Goal: Task Accomplishment & Management: Complete application form

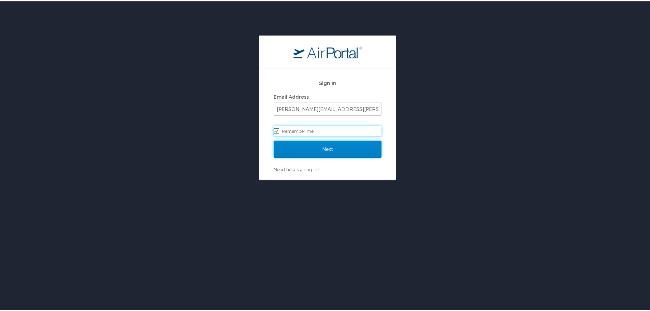
click at [309, 152] on input "Next" at bounding box center [328, 147] width 108 height 17
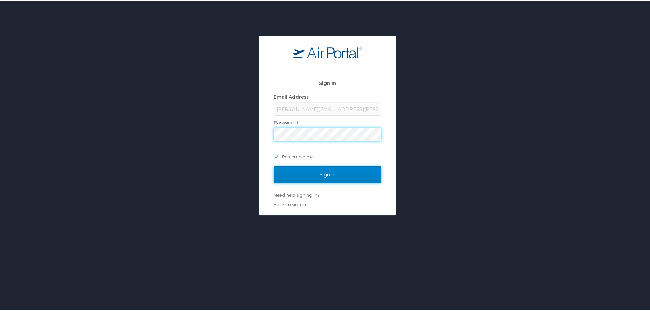
click at [328, 174] on input "Sign In" at bounding box center [328, 173] width 108 height 17
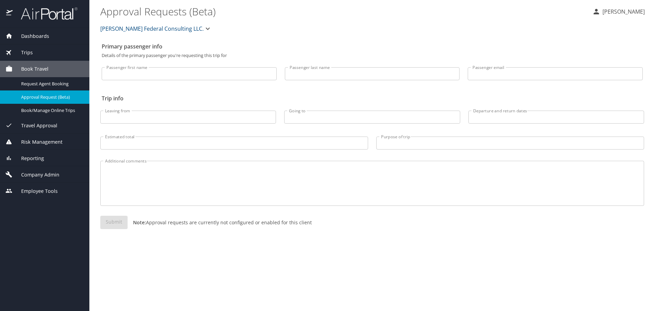
click at [38, 173] on span "Company Admin" at bounding box center [36, 175] width 47 height 8
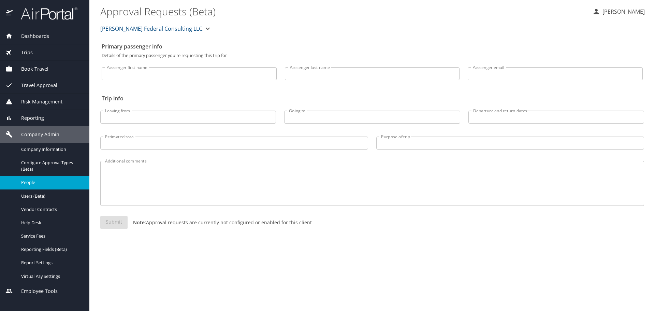
click at [34, 185] on span "People" at bounding box center [51, 182] width 60 height 6
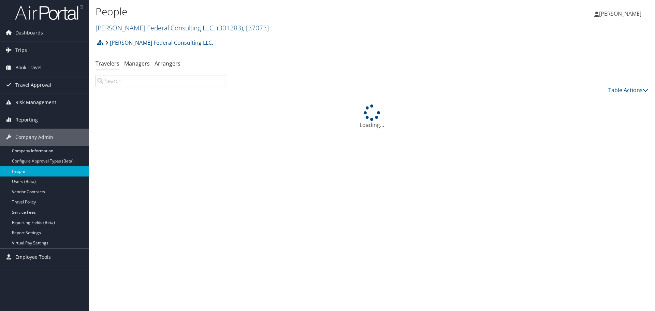
click at [160, 83] on input "search" at bounding box center [161, 81] width 131 height 12
type input "R"
type input "H"
click at [302, 39] on div "Martin Federal Consulting LLC. Account Structure Martin Federal Consulting LLC.…" at bounding box center [372, 45] width 553 height 18
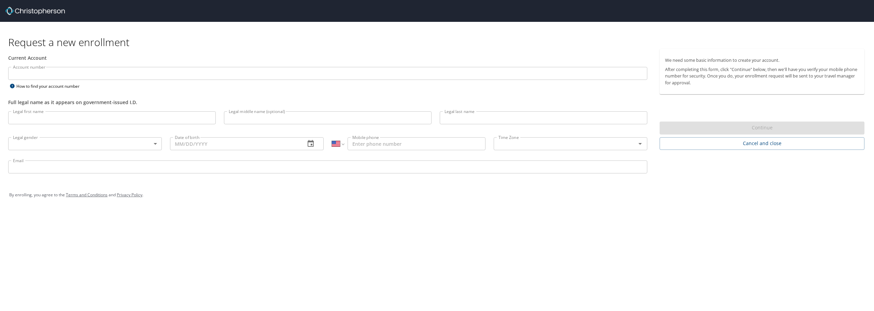
select select "US"
click at [44, 76] on input "Account number" at bounding box center [327, 73] width 639 height 13
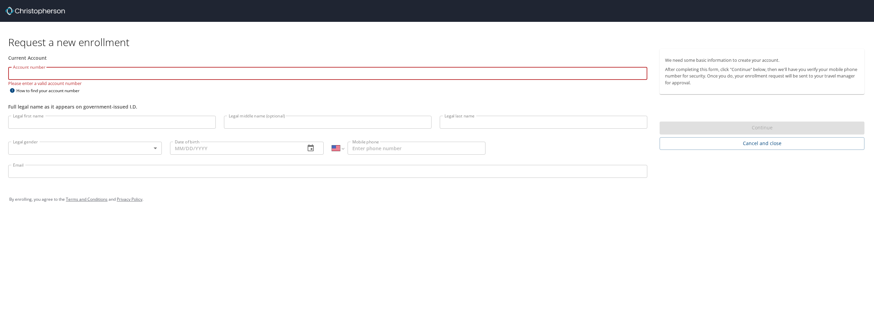
click at [82, 73] on input "Account number" at bounding box center [327, 73] width 639 height 13
paste input "301283"
type input "301283"
click at [146, 50] on div "Current Account" at bounding box center [327, 58] width 647 height 18
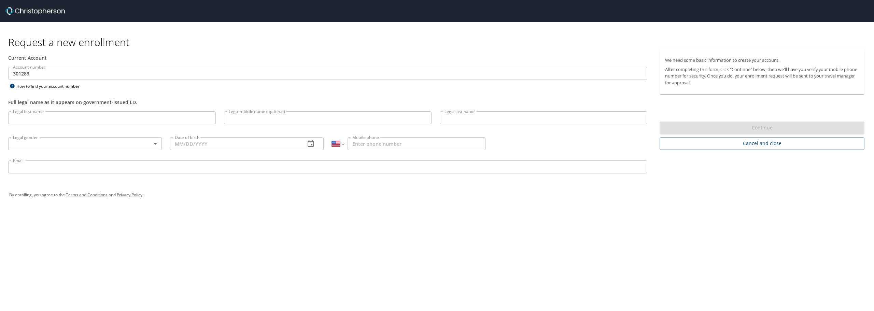
click at [45, 118] on input "Legal first name" at bounding box center [111, 117] width 207 height 13
type input "Alexander"
click at [264, 115] on input "Legal middle name (optional)" at bounding box center [327, 117] width 207 height 13
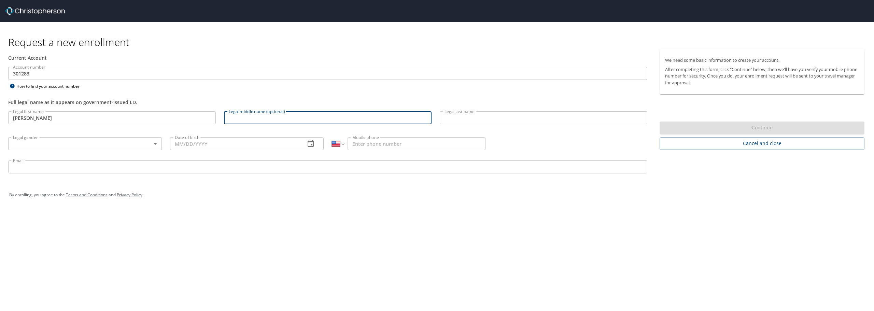
paste input "Michael"
type input "Michael"
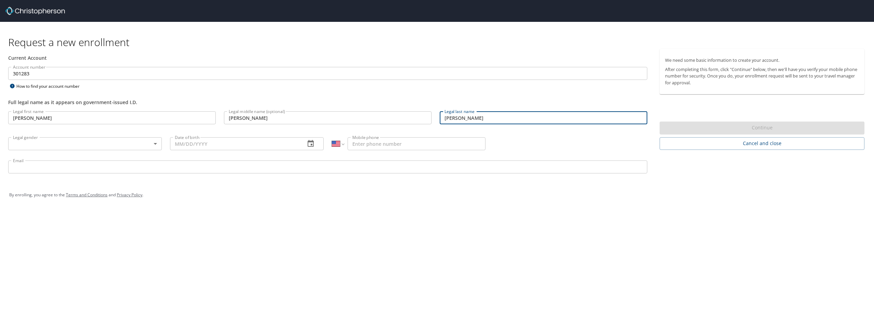
type input "Reed"
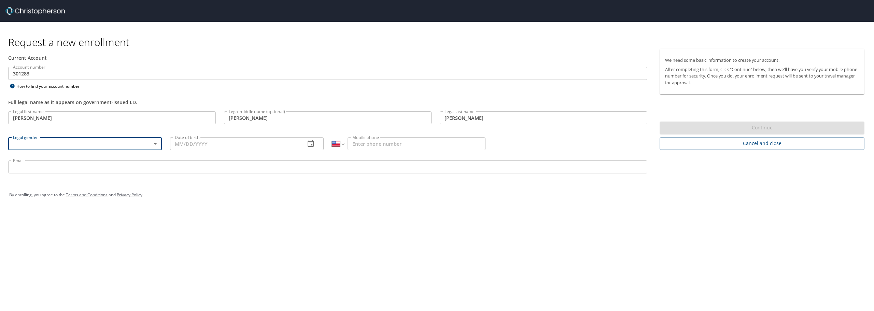
click at [158, 145] on body "Request a new enrollment Current Account Account number 301283 Account number H…" at bounding box center [437, 155] width 874 height 311
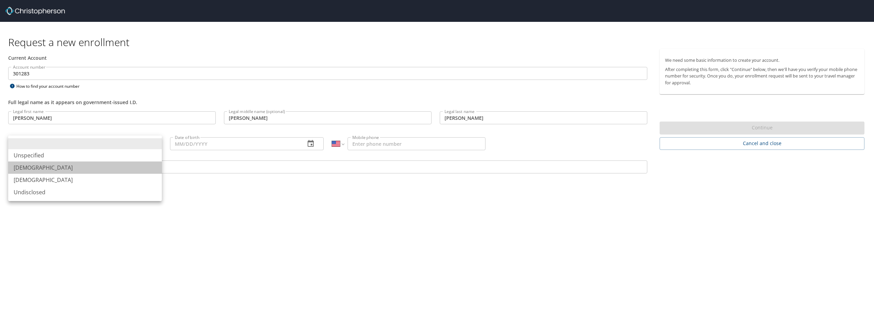
click at [52, 173] on li "Male" at bounding box center [85, 167] width 154 height 12
type input "Male"
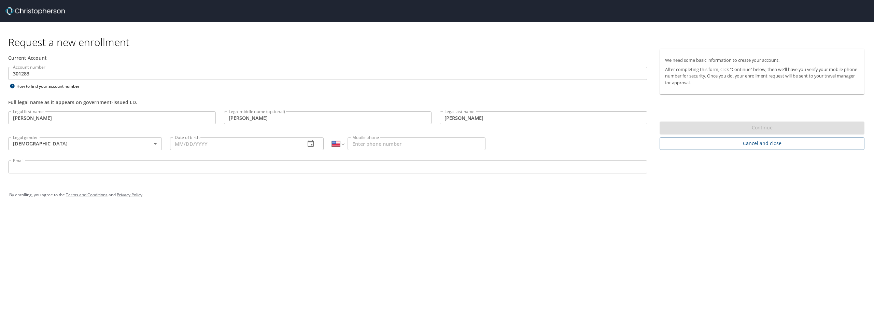
click at [199, 146] on input "Date of birth" at bounding box center [235, 143] width 130 height 13
paste input "03/31/1986"
type input "03/31/1986"
click at [401, 139] on input "Mobile phone" at bounding box center [416, 143] width 138 height 13
paste input "(352) 361-1439"
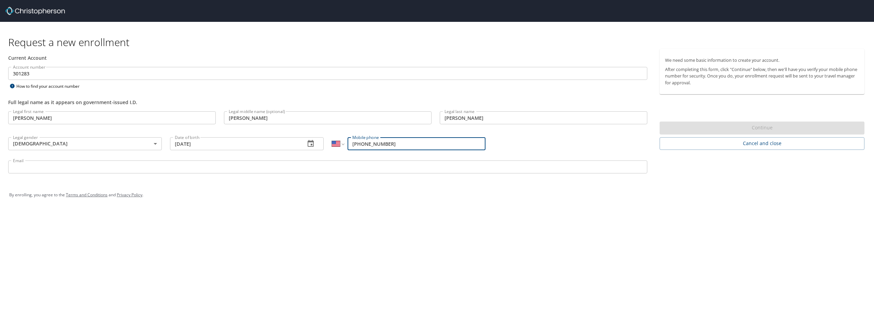
type input "(352) 361-1439"
click at [234, 162] on input "Email" at bounding box center [327, 166] width 639 height 13
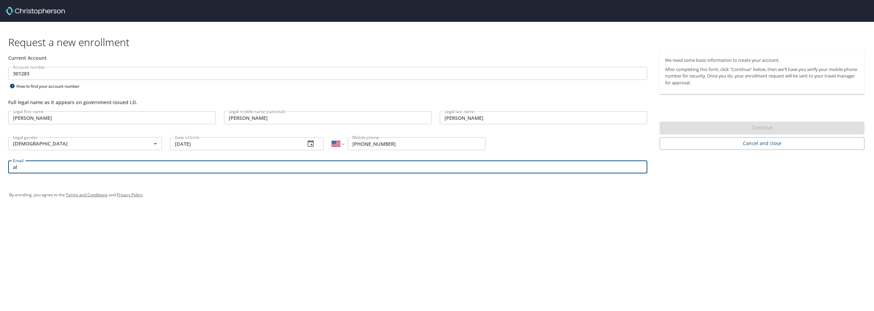
type input "a"
type input "alexander.reed@martinfed.com"
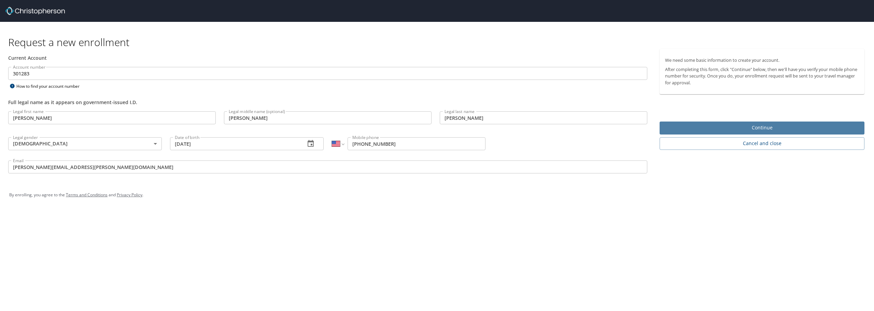
click at [761, 125] on span "Continue" at bounding box center [762, 128] width 194 height 9
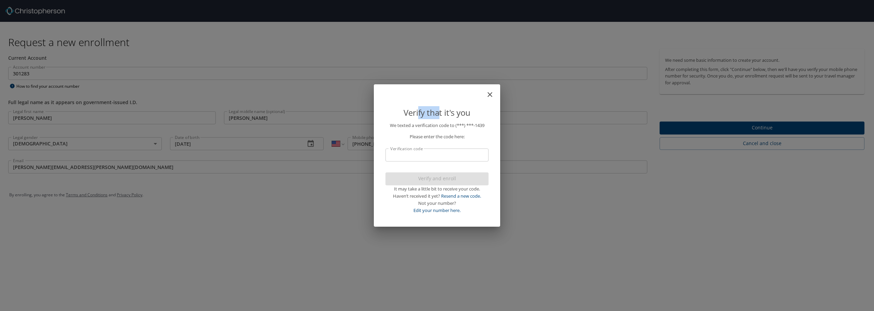
drag, startPoint x: 417, startPoint y: 91, endPoint x: 438, endPoint y: 100, distance: 22.8
click at [438, 100] on div "Verify that it's you" at bounding box center [436, 106] width 119 height 32
click at [431, 96] on div "Verify that it's you" at bounding box center [436, 108] width 103 height 27
click at [418, 156] on input "Verification code" at bounding box center [436, 154] width 103 height 13
click at [402, 152] on input "Verification code" at bounding box center [436, 154] width 103 height 13
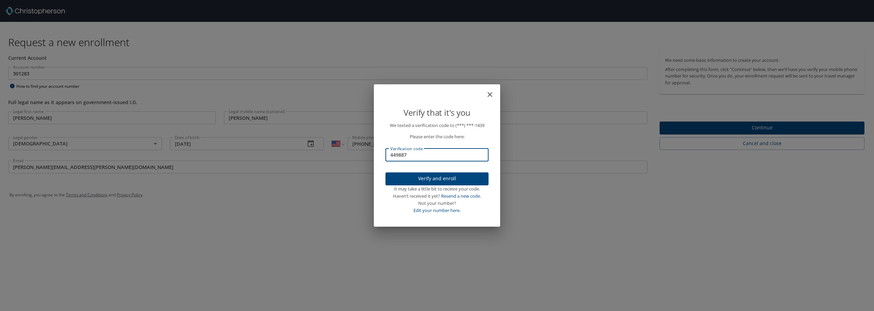
type input "449887"
click at [439, 185] on button "Verify and enroll" at bounding box center [436, 178] width 103 height 13
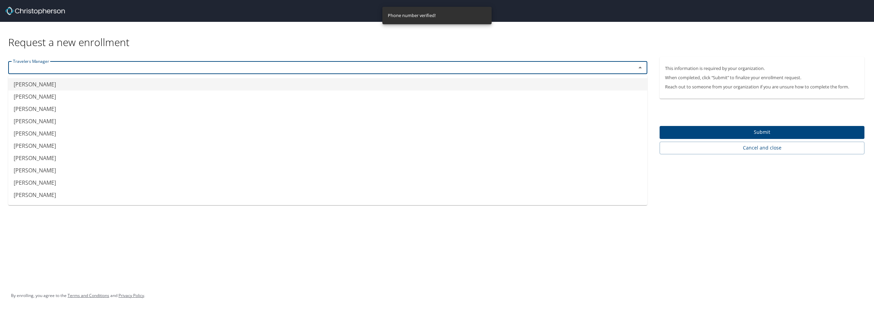
click at [179, 67] on input "text" at bounding box center [317, 67] width 615 height 9
click at [60, 143] on li "Errol Chin" at bounding box center [327, 146] width 639 height 12
type input "Errol Chin"
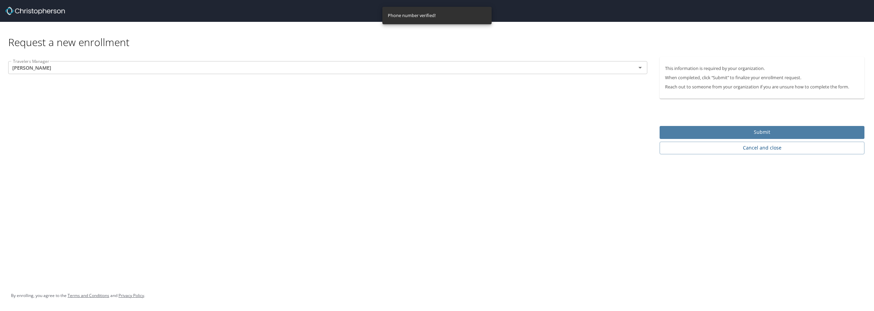
click at [740, 128] on span "Submit" at bounding box center [762, 132] width 194 height 9
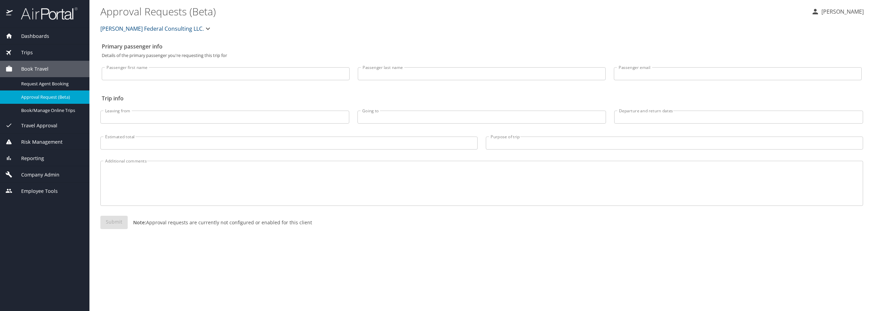
click at [38, 174] on span "Company Admin" at bounding box center [36, 175] width 47 height 8
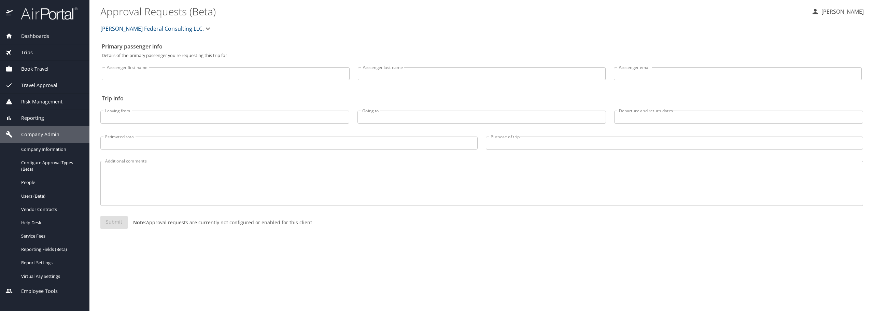
click at [42, 55] on div "Trips" at bounding box center [44, 53] width 78 height 8
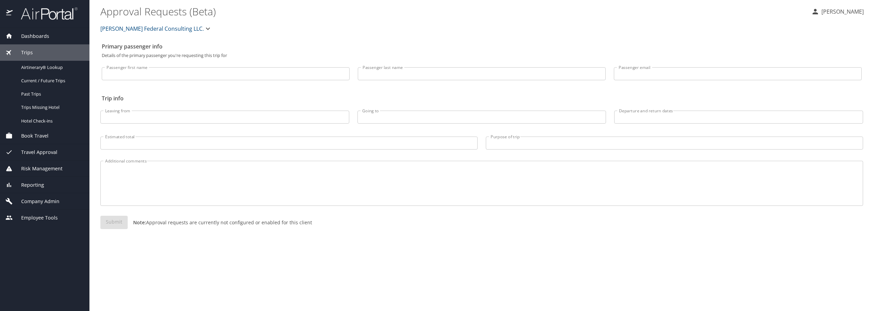
click at [35, 137] on span "Book Travel" at bounding box center [31, 136] width 36 height 8
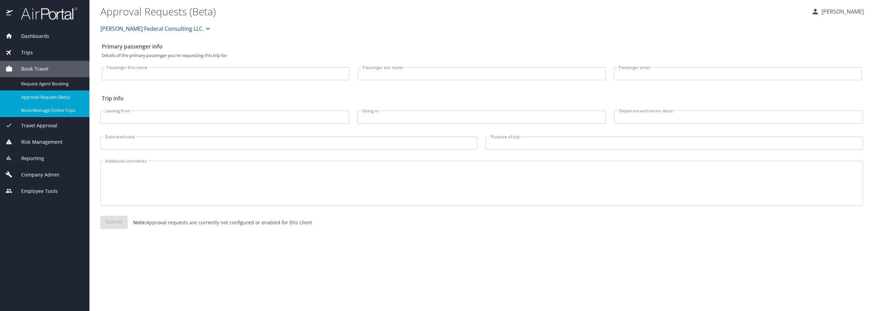
click at [47, 112] on span "Book/Manage Online Trips" at bounding box center [51, 110] width 60 height 6
click at [52, 13] on img at bounding box center [45, 13] width 64 height 13
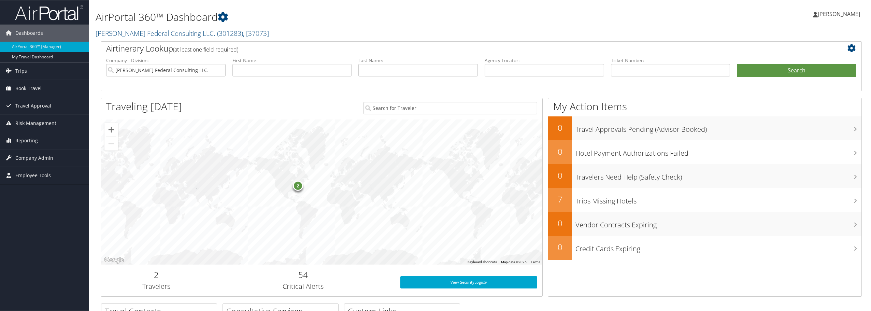
click at [36, 91] on span "Book Travel" at bounding box center [28, 88] width 26 height 17
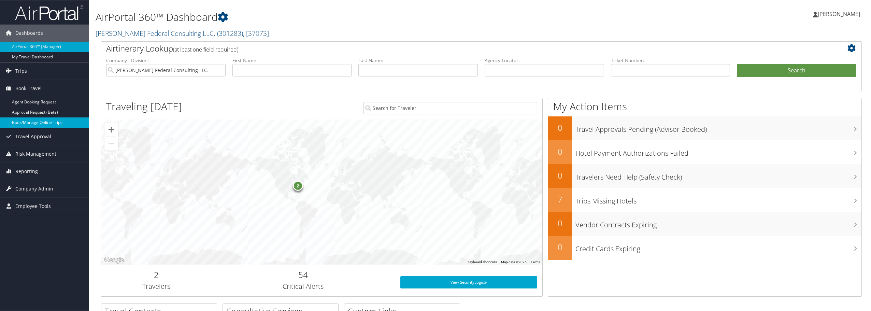
click at [45, 120] on link "Book/Manage Online Trips" at bounding box center [44, 122] width 89 height 10
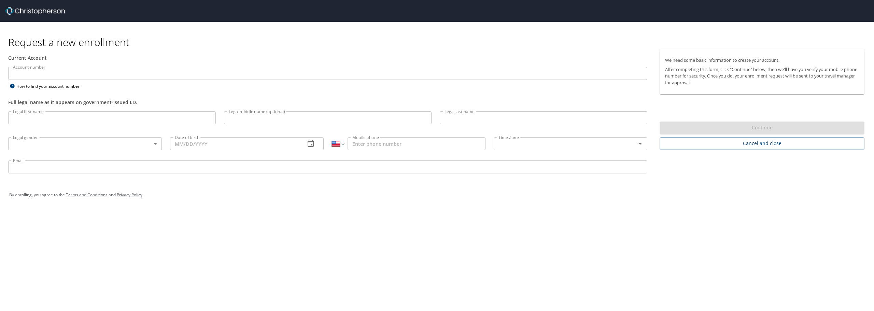
select select "US"
click at [115, 69] on input "Account number" at bounding box center [327, 73] width 639 height 13
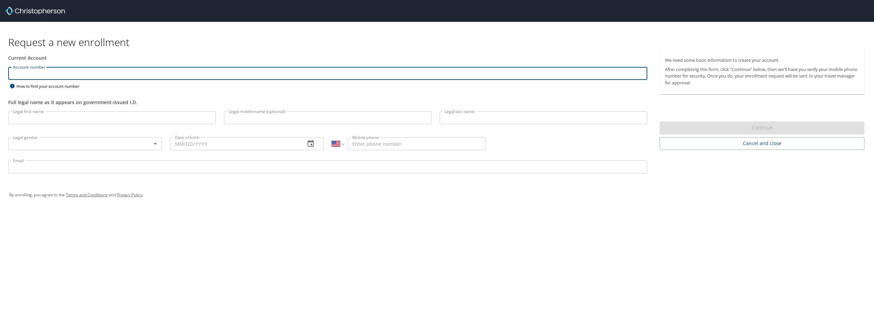
paste input "301283"
type input "301283"
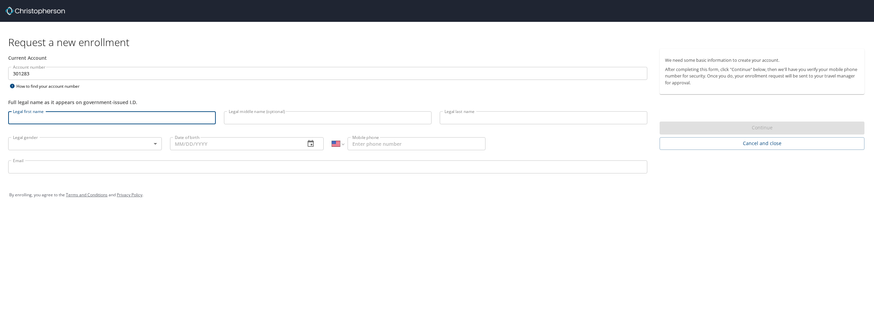
click at [64, 114] on input "Legal first name" at bounding box center [111, 117] width 207 height 13
paste input "Scott"
type input "Scott"
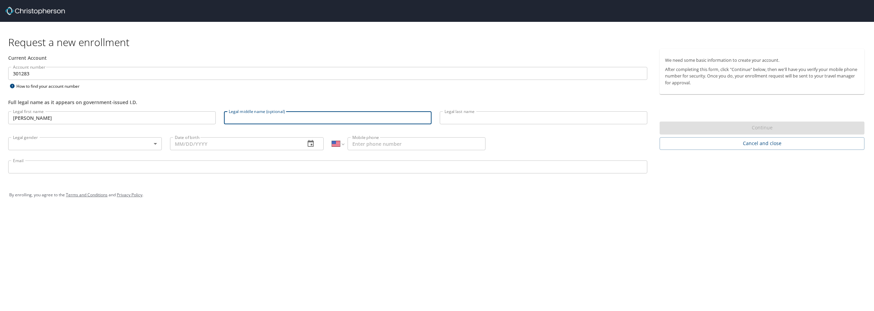
click at [280, 121] on input "Legal middle name (optional)" at bounding box center [327, 117] width 207 height 13
paste input "Matthew"
type input "Matthew"
click at [487, 122] on input "Legal last name" at bounding box center [542, 117] width 207 height 13
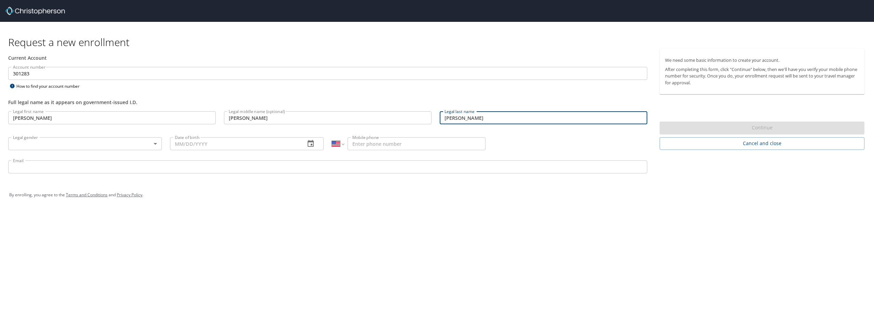
type input "Hazel"
click at [57, 143] on body "Request a new enrollment Current Account Account number 301283 Account number H…" at bounding box center [437, 155] width 874 height 311
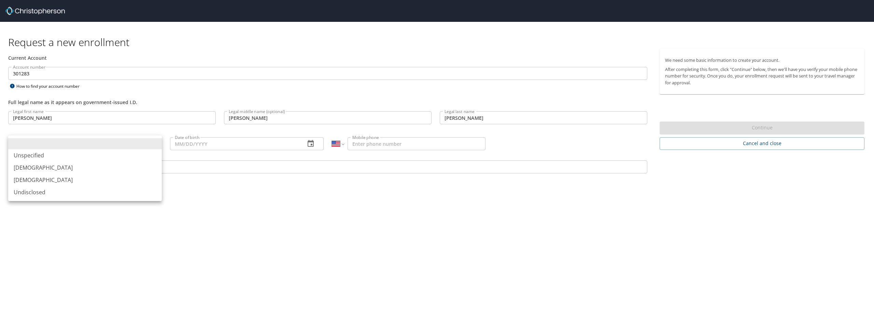
click at [43, 169] on li "Male" at bounding box center [85, 167] width 154 height 12
type input "Male"
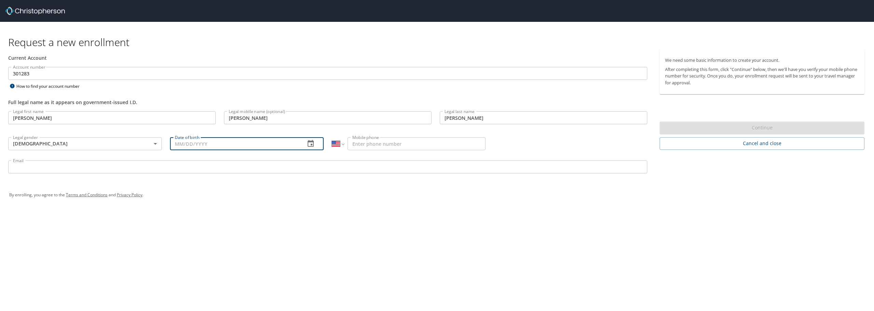
click at [232, 145] on input "Date of birth" at bounding box center [235, 143] width 130 height 13
click at [196, 139] on input "Date of birth" at bounding box center [235, 143] width 130 height 13
paste input "01/12/1990"
type input "01/12/1990"
click at [414, 143] on input "Mobile phone" at bounding box center [416, 143] width 138 height 13
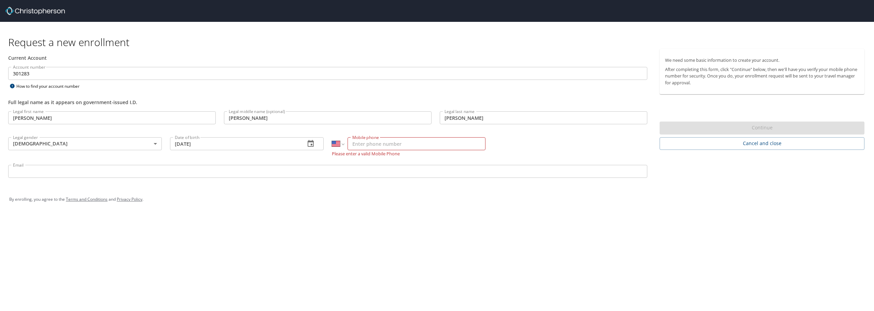
click at [463, 145] on input "Mobile phone" at bounding box center [416, 143] width 138 height 13
paste input "(317) 518-5735"
type input "(317) 518-5735"
click at [177, 172] on input "Email" at bounding box center [327, 166] width 639 height 13
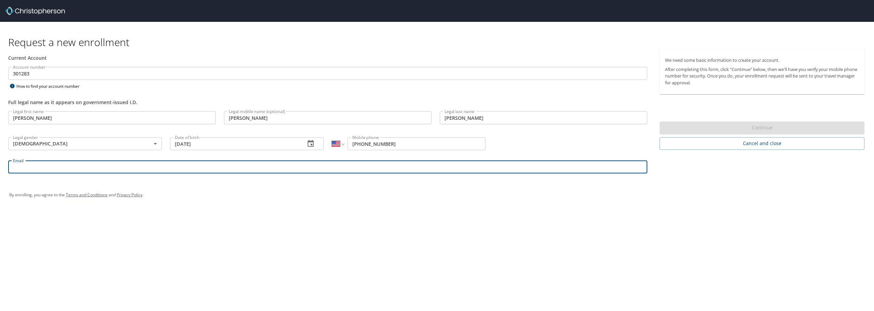
paste input "scott.hazel@martinfed.com"
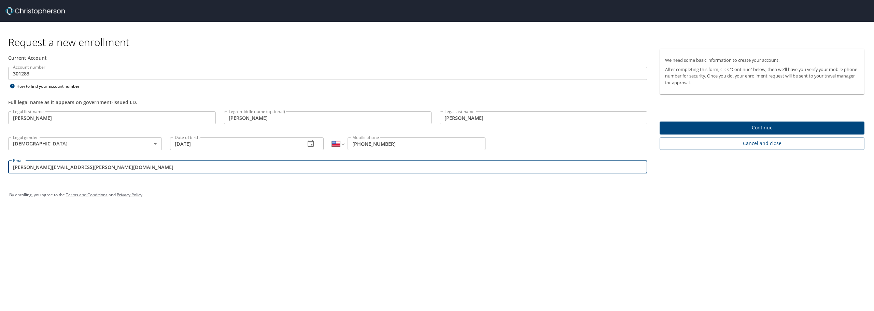
type input "scott.hazel@martinfed.com"
click at [741, 125] on span "Continue" at bounding box center [762, 128] width 194 height 9
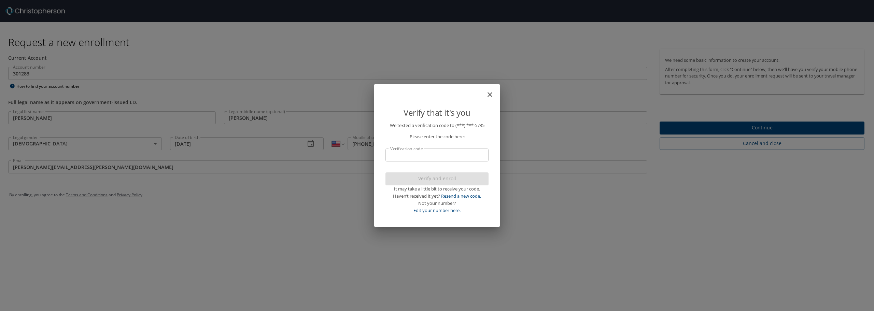
click at [428, 156] on input "Verification code" at bounding box center [436, 154] width 103 height 13
click at [402, 140] on p "Please enter the code here:" at bounding box center [436, 136] width 103 height 7
click at [446, 155] on input "Verification code" at bounding box center [436, 154] width 103 height 13
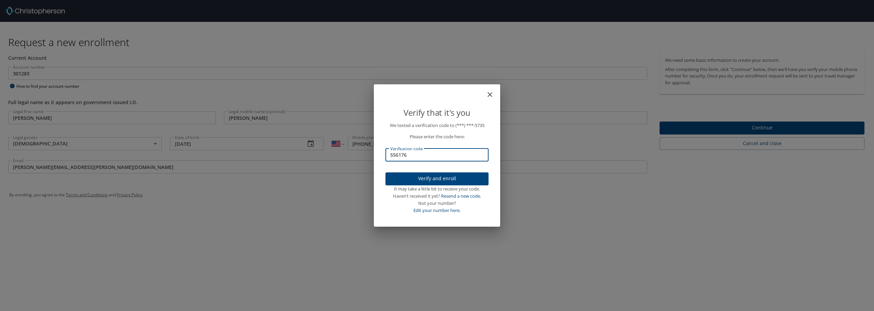
type input "556176"
click at [435, 178] on span "Verify and enroll" at bounding box center [437, 178] width 92 height 9
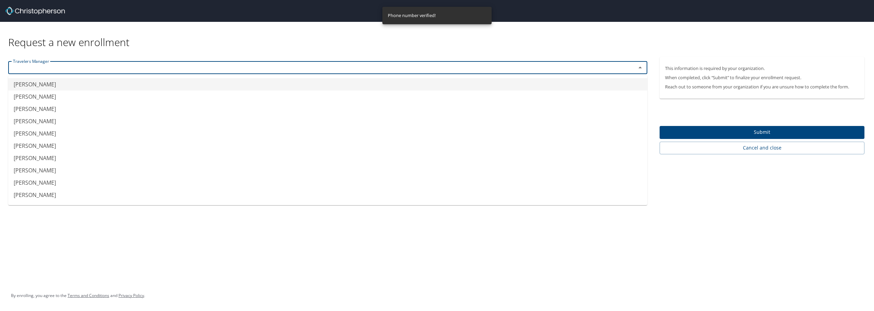
click at [54, 64] on input "text" at bounding box center [317, 67] width 615 height 9
click at [43, 149] on li "Errol Chin" at bounding box center [327, 146] width 639 height 12
type input "Errol Chin"
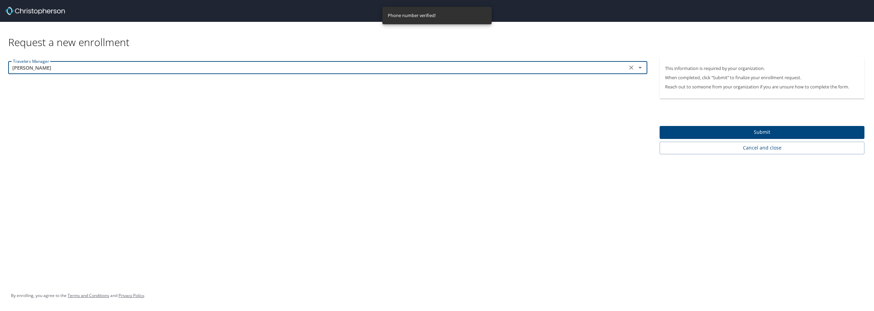
click at [704, 133] on span "Submit" at bounding box center [762, 132] width 194 height 9
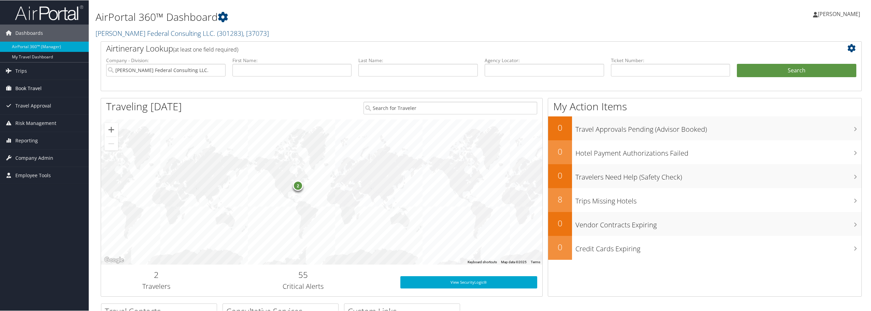
click at [41, 85] on span "Book Travel" at bounding box center [28, 88] width 26 height 17
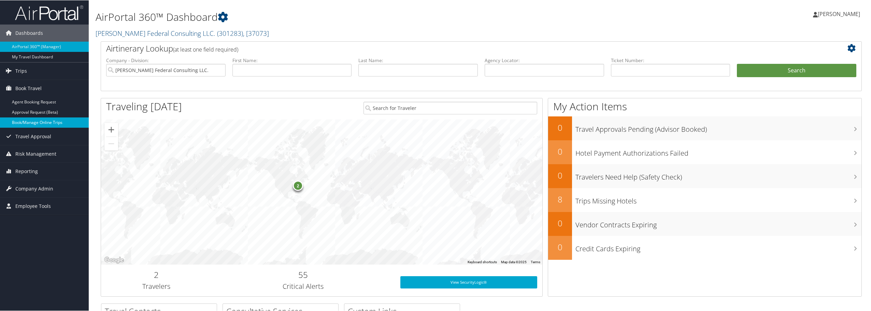
click at [41, 123] on link "Book/Manage Online Trips" at bounding box center [44, 122] width 89 height 10
click at [833, 17] on span "[PERSON_NAME]" at bounding box center [839, 14] width 42 height 8
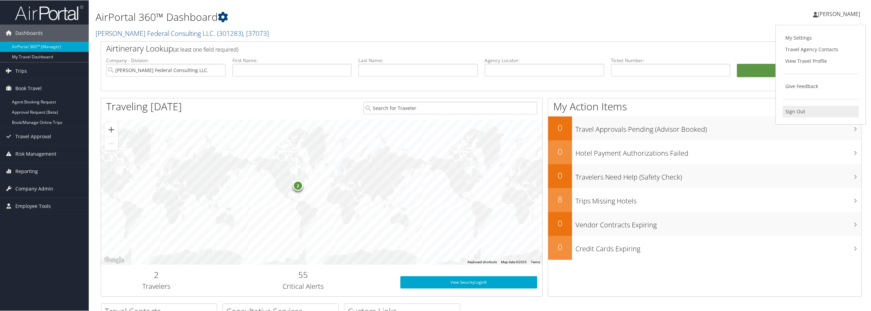
click at [794, 110] on link "Sign Out" at bounding box center [820, 111] width 76 height 12
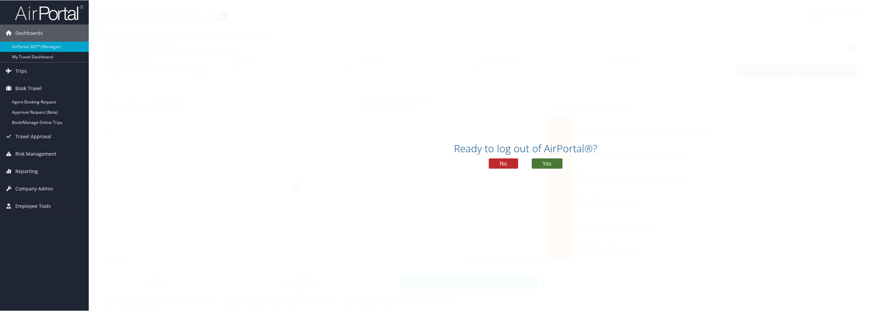
click at [557, 162] on button "Yes" at bounding box center [547, 163] width 31 height 10
